Goal: Task Accomplishment & Management: Manage account settings

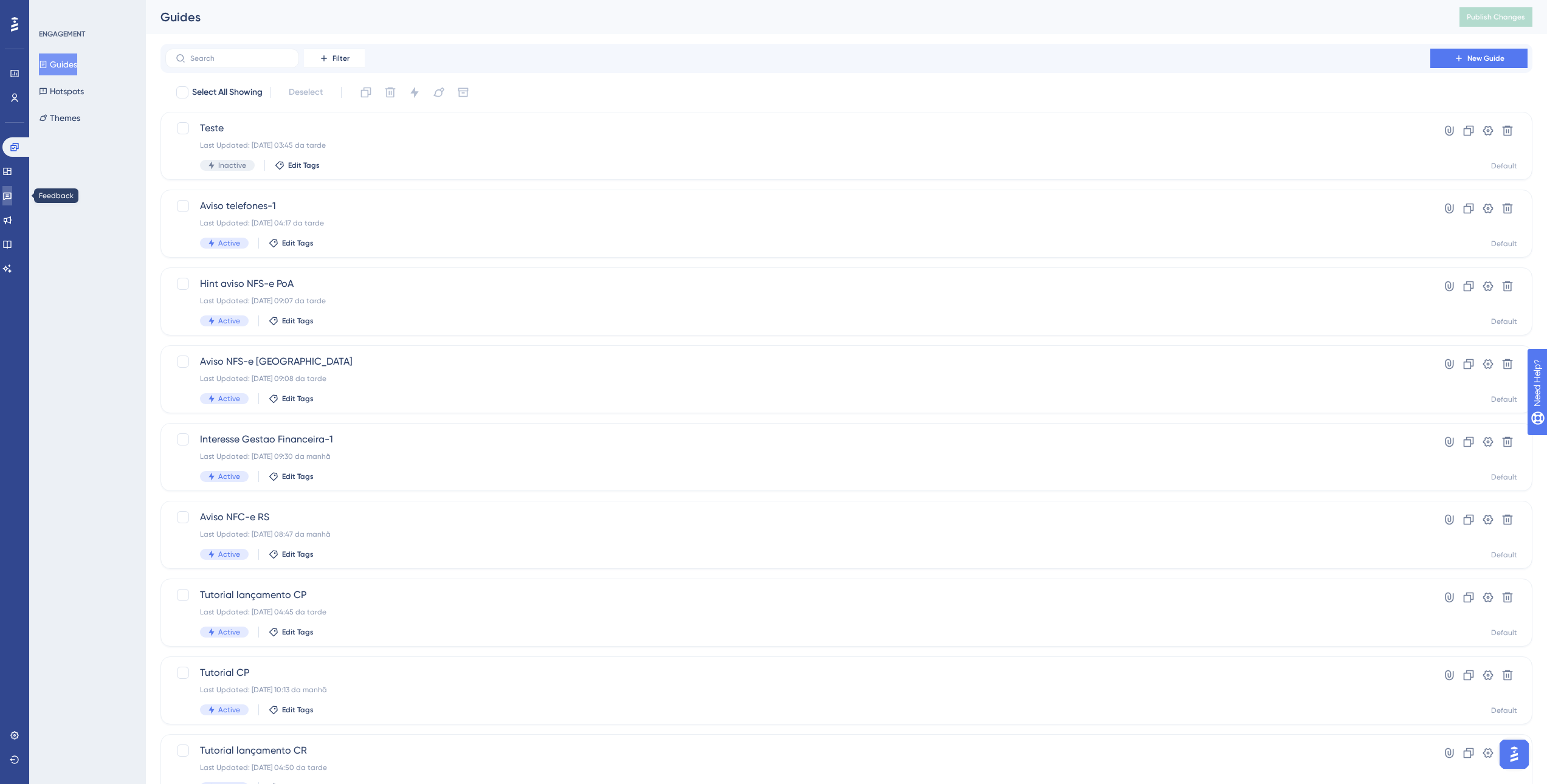
click at [12, 200] on icon at bounding box center [7, 196] width 10 height 10
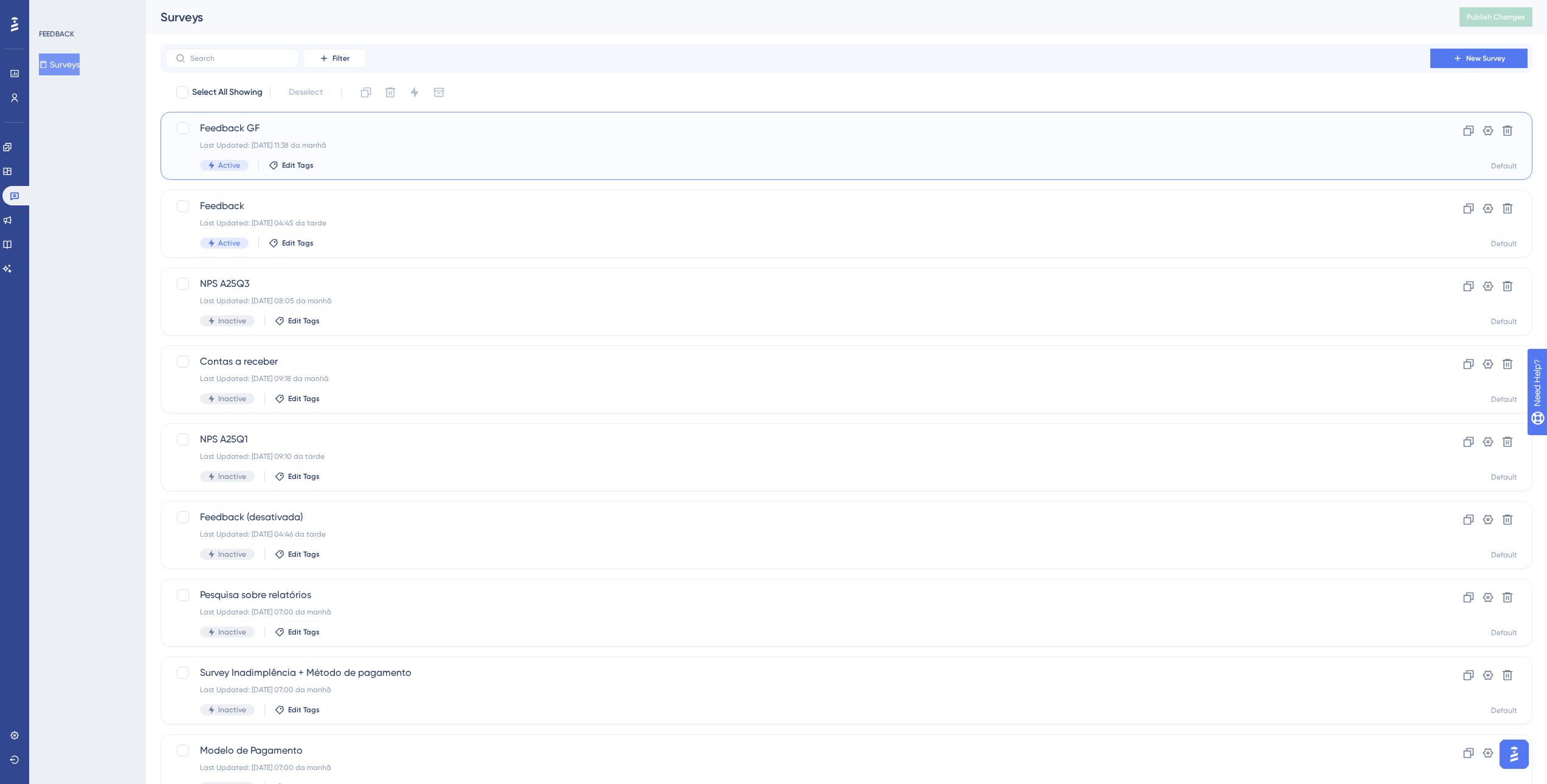
click at [394, 138] on div "Feedback GF Last Updated: [DATE] 11:38 da manhã Active Edit Tags" at bounding box center [798, 146] width 1196 height 50
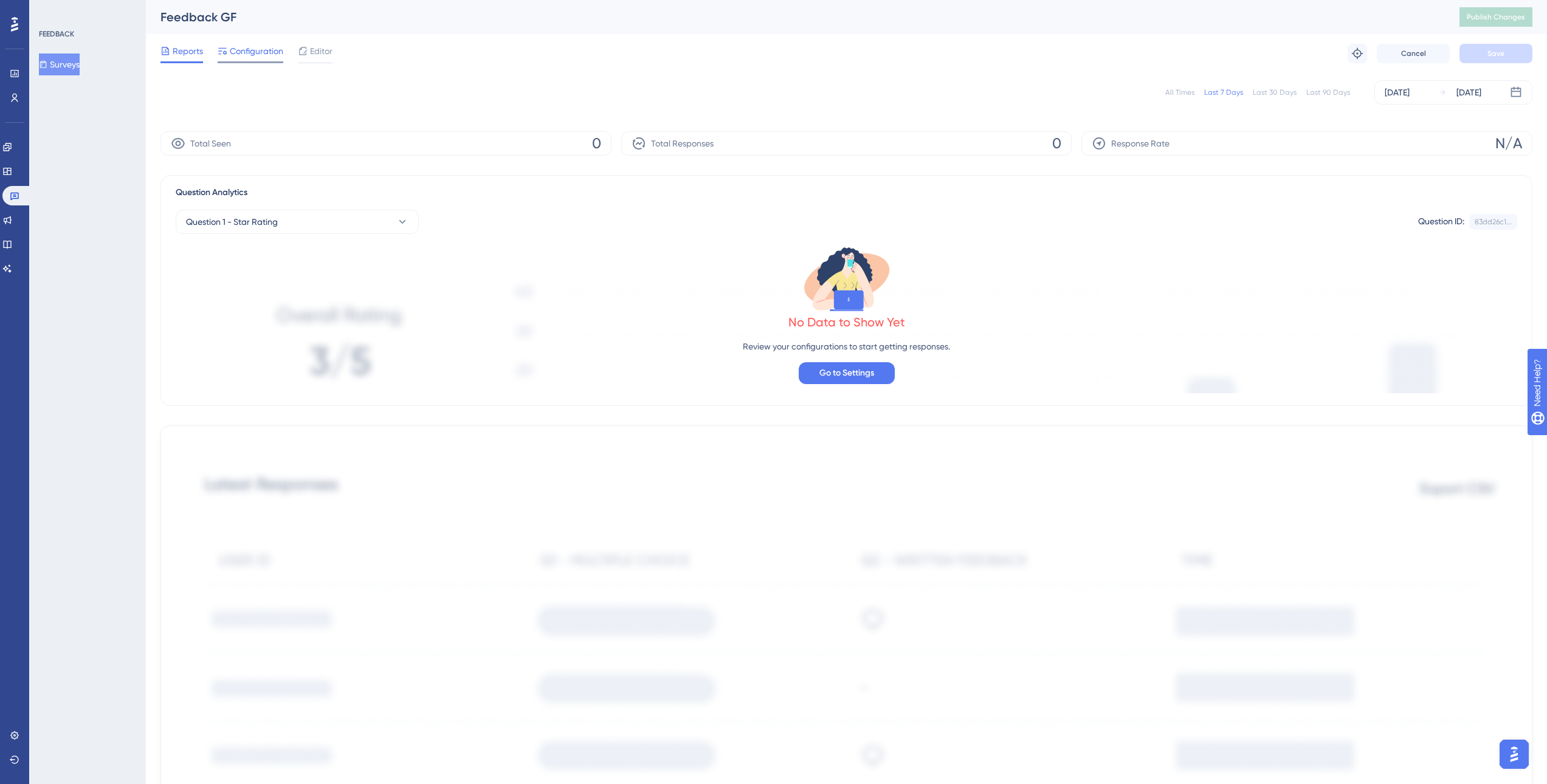
click at [245, 60] on div "Configuration" at bounding box center [250, 53] width 65 height 19
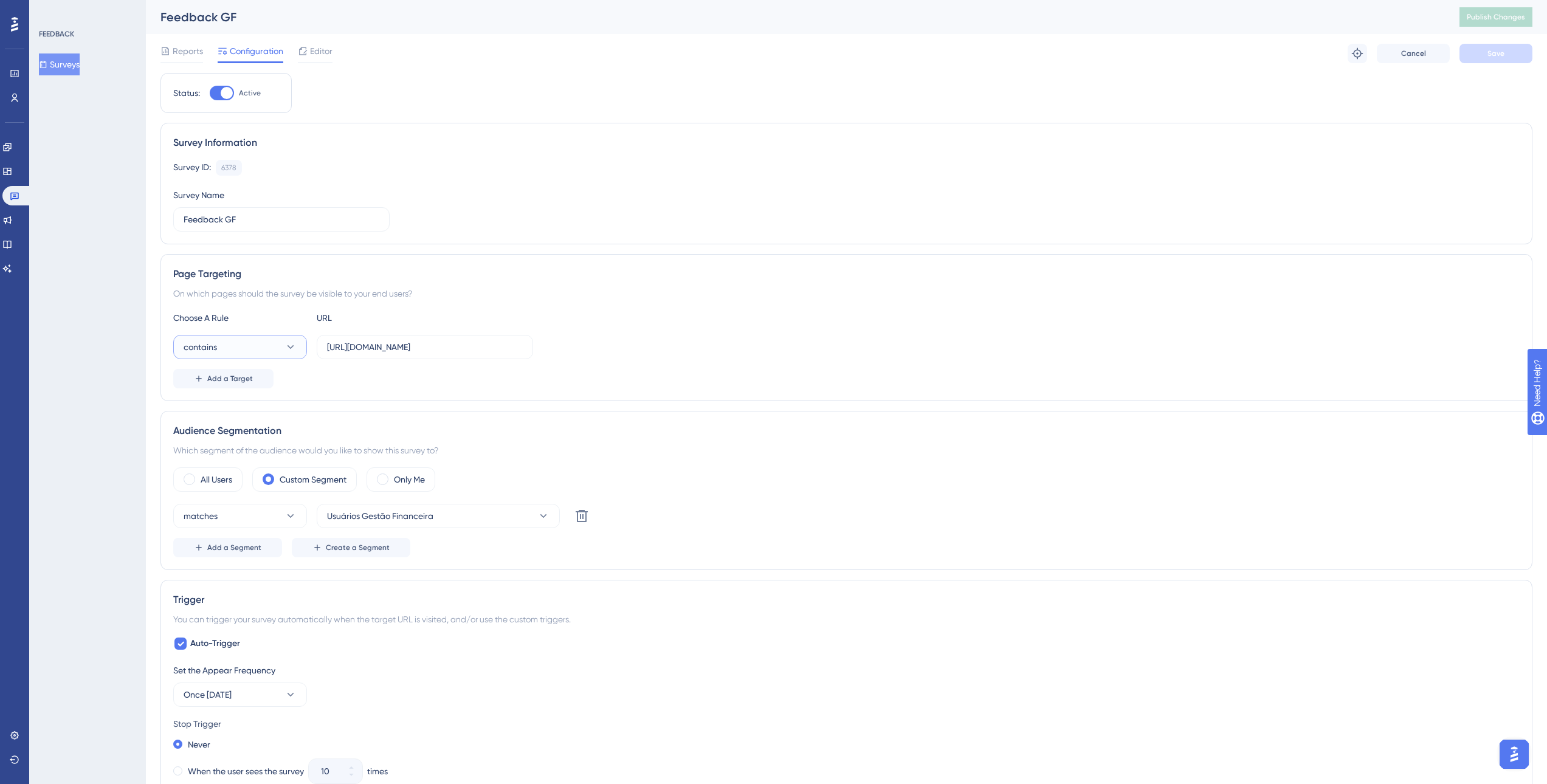
click at [292, 352] on icon at bounding box center [291, 347] width 12 height 12
click at [252, 389] on div "equals equals" at bounding box center [240, 384] width 98 height 24
click at [1502, 55] on span "Save" at bounding box center [1496, 54] width 17 height 10
click at [1486, 15] on span "Publish Changes" at bounding box center [1496, 17] width 59 height 10
